Goal: Check status: Check status

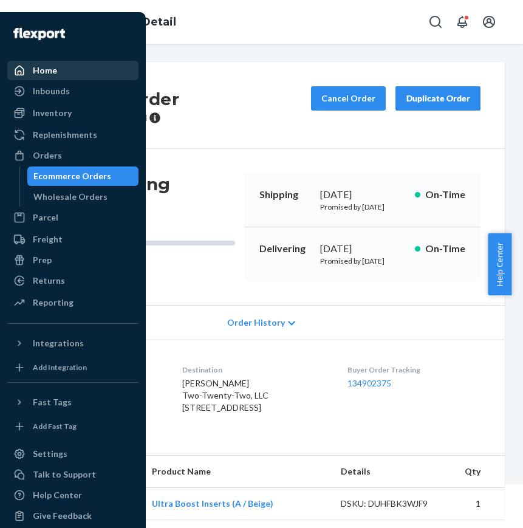
scroll to position [53, 0]
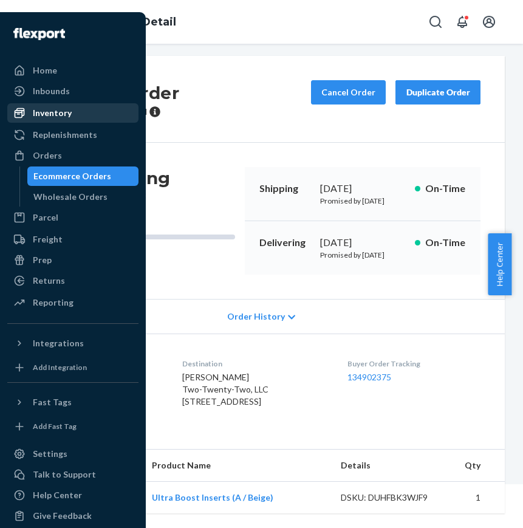
click at [47, 121] on div "Inventory" at bounding box center [73, 112] width 129 height 17
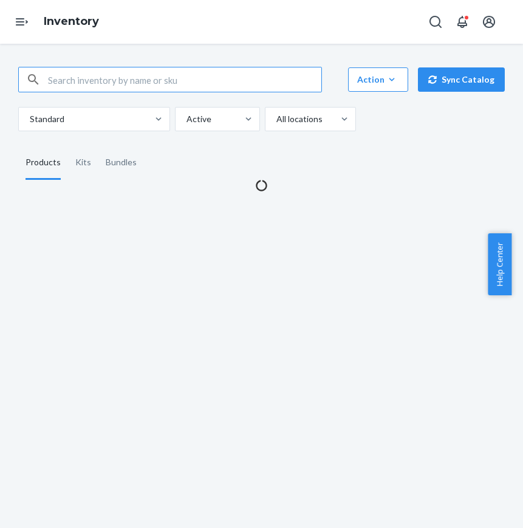
click at [246, 76] on input "text" at bounding box center [184, 79] width 273 height 24
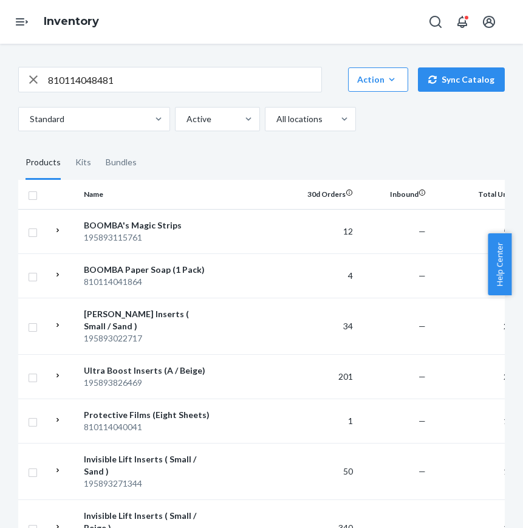
click at [197, 87] on input "810114048481" at bounding box center [184, 79] width 273 height 24
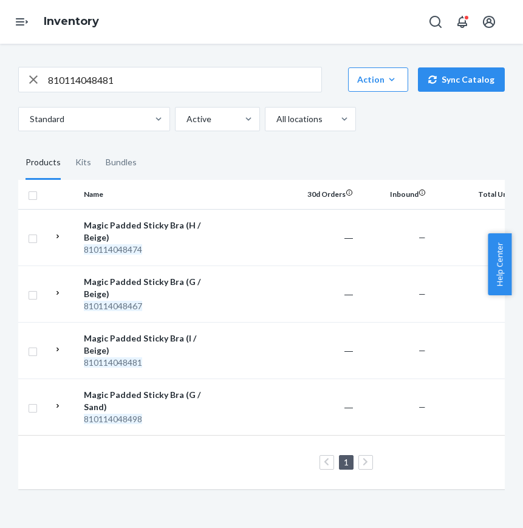
click at [144, 78] on input "810114048481" at bounding box center [184, 79] width 273 height 24
paste input "9877"
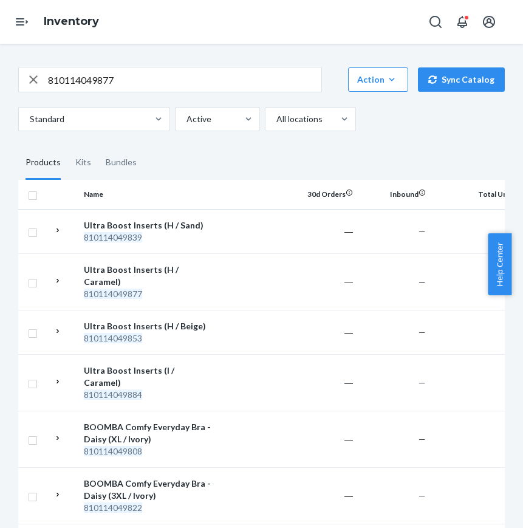
click at [126, 61] on div "810114049877 Action Create product Create kit or bundle Bulk create products Bu…" at bounding box center [261, 415] width 505 height 727
click at [133, 78] on input "810114049877" at bounding box center [184, 79] width 273 height 24
paste input "5251"
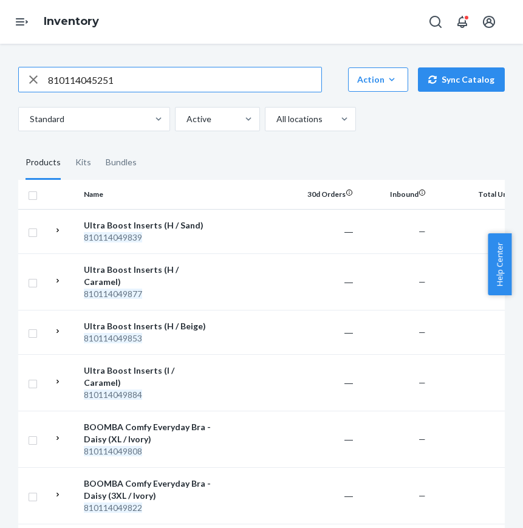
type input "810114045251"
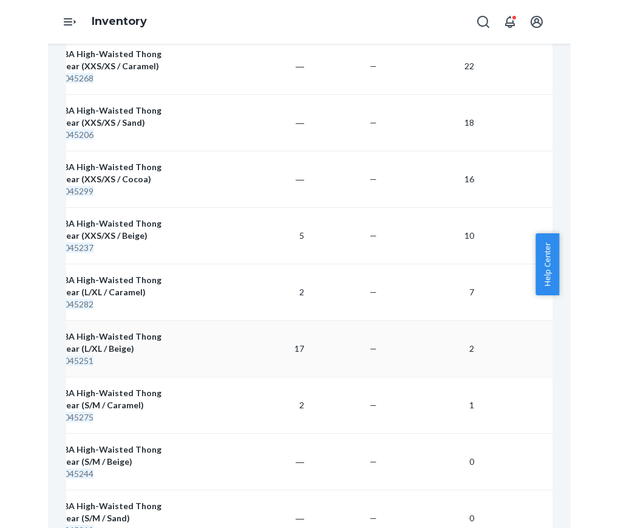
scroll to position [0, 102]
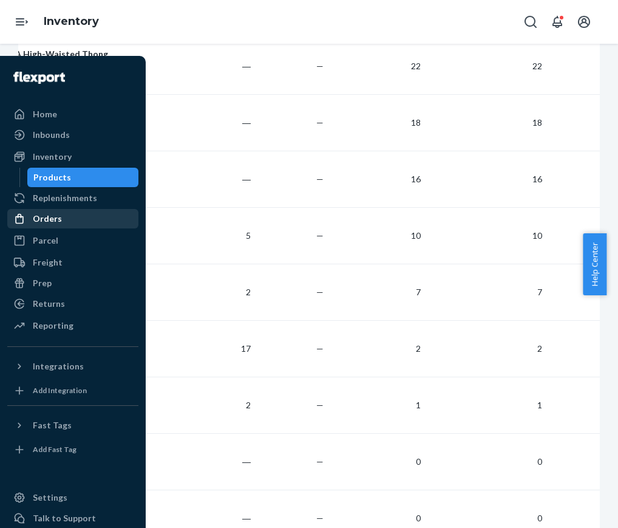
click at [67, 222] on div "Orders" at bounding box center [73, 218] width 129 height 17
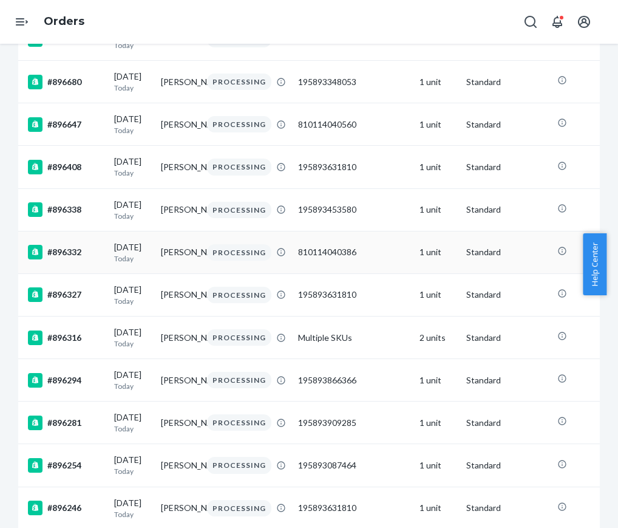
scroll to position [683, 0]
